Goal: Task Accomplishment & Management: Use online tool/utility

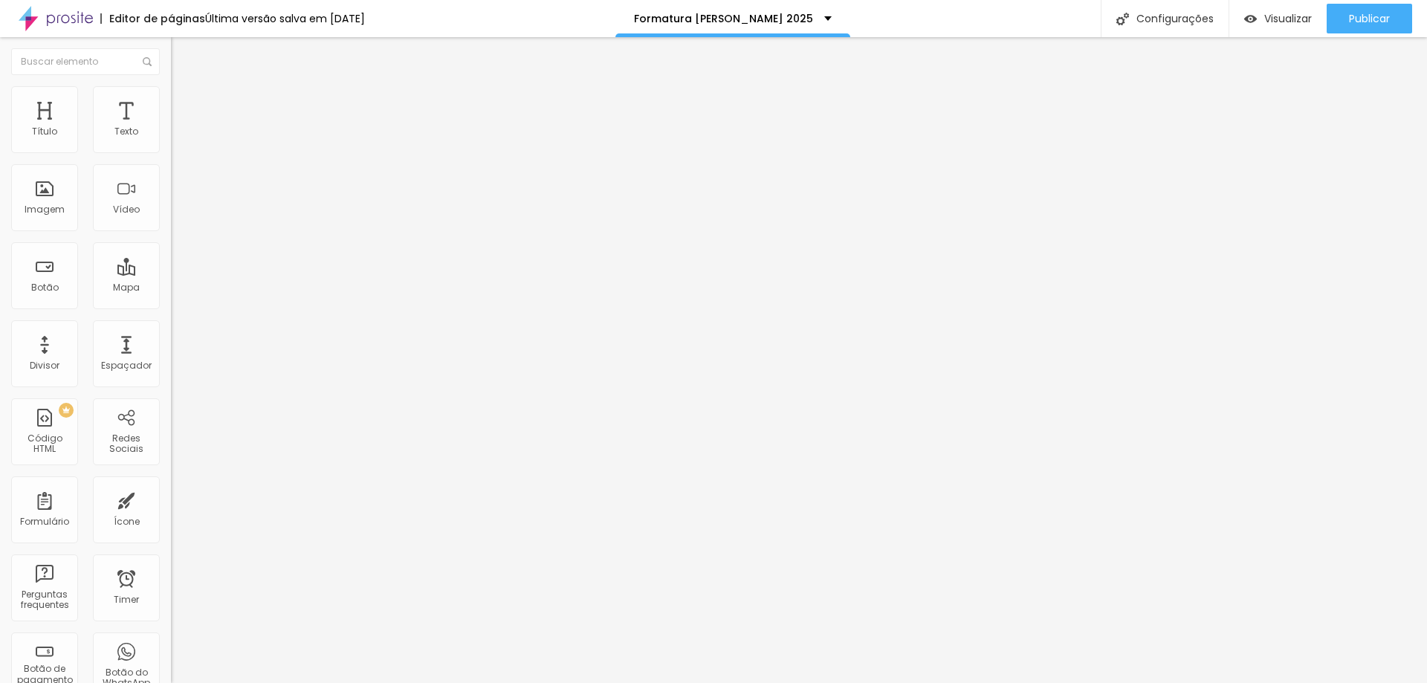
click at [171, 150] on div "Form" at bounding box center [256, 137] width 171 height 25
